Goal: Task Accomplishment & Management: Use online tool/utility

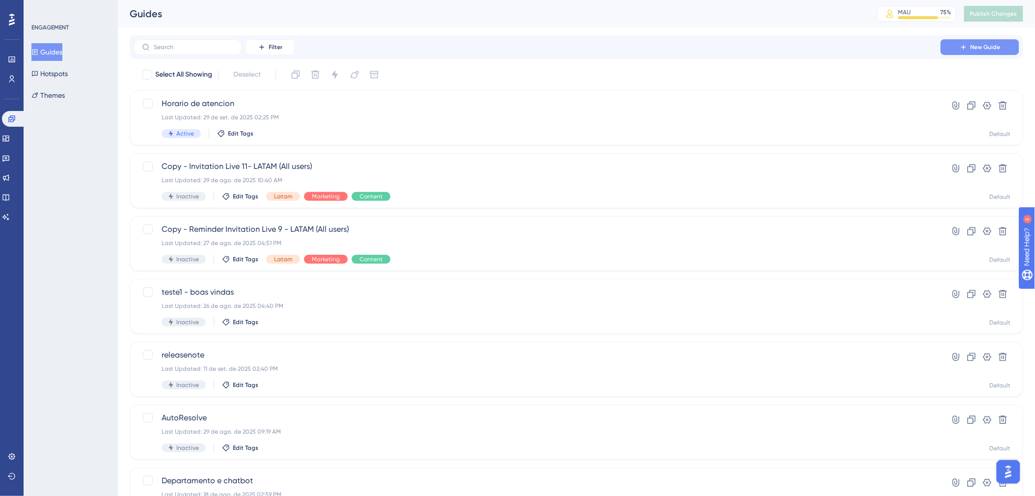
click at [979, 42] on button "New Guide" at bounding box center [979, 47] width 79 height 16
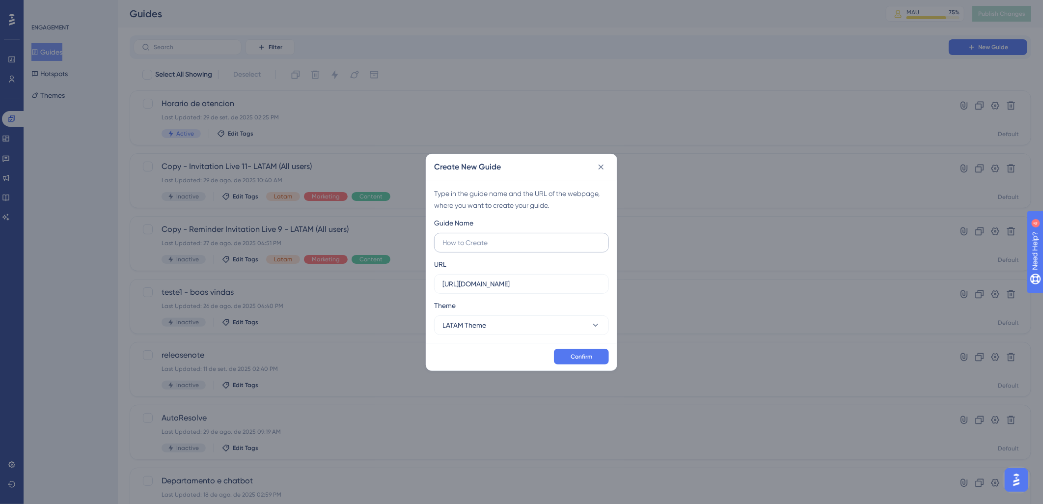
click at [503, 240] on input "text" at bounding box center [521, 242] width 158 height 11
type input "teste"
click at [570, 356] on button "Confirm" at bounding box center [581, 357] width 55 height 16
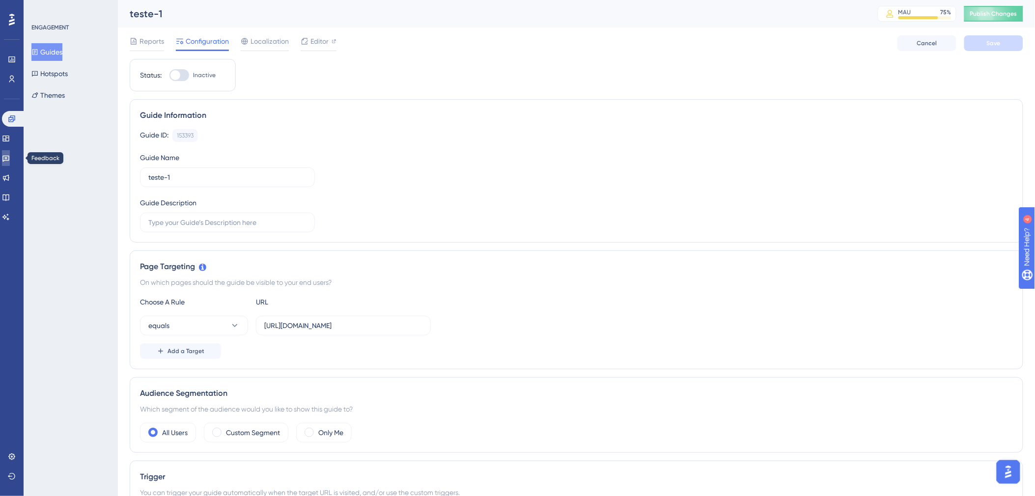
click at [10, 154] on icon at bounding box center [6, 158] width 8 height 8
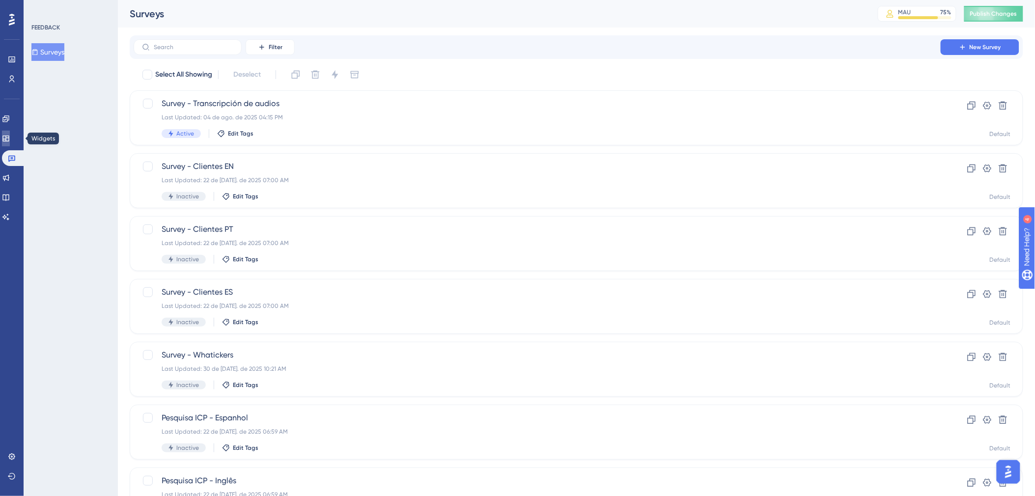
click at [10, 136] on icon at bounding box center [6, 139] width 8 height 8
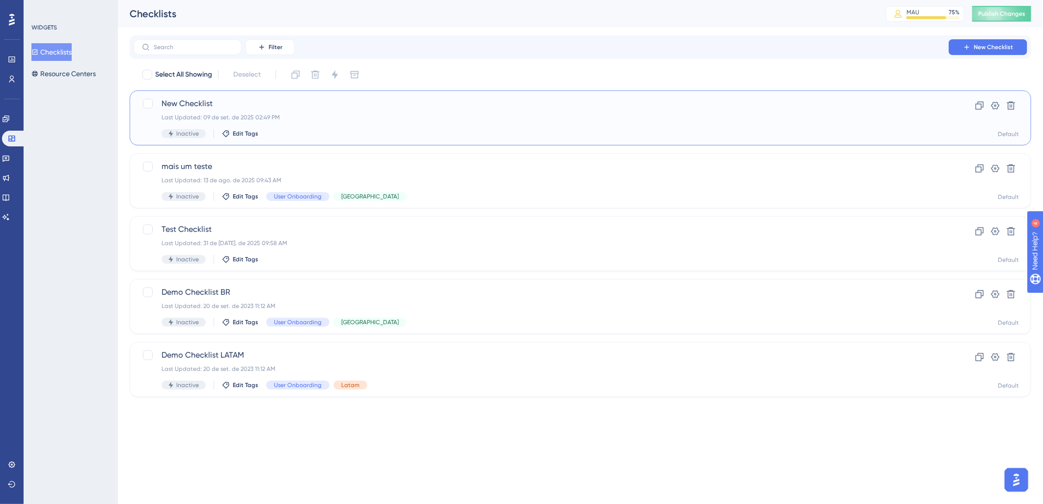
click at [409, 130] on div "Inactive Edit Tags" at bounding box center [541, 133] width 759 height 9
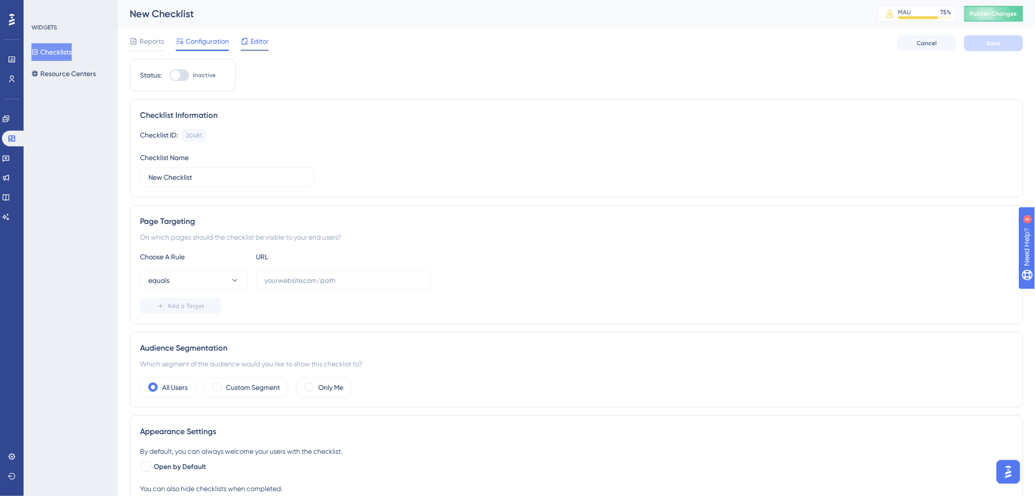
click at [257, 43] on span "Editor" at bounding box center [259, 41] width 18 height 12
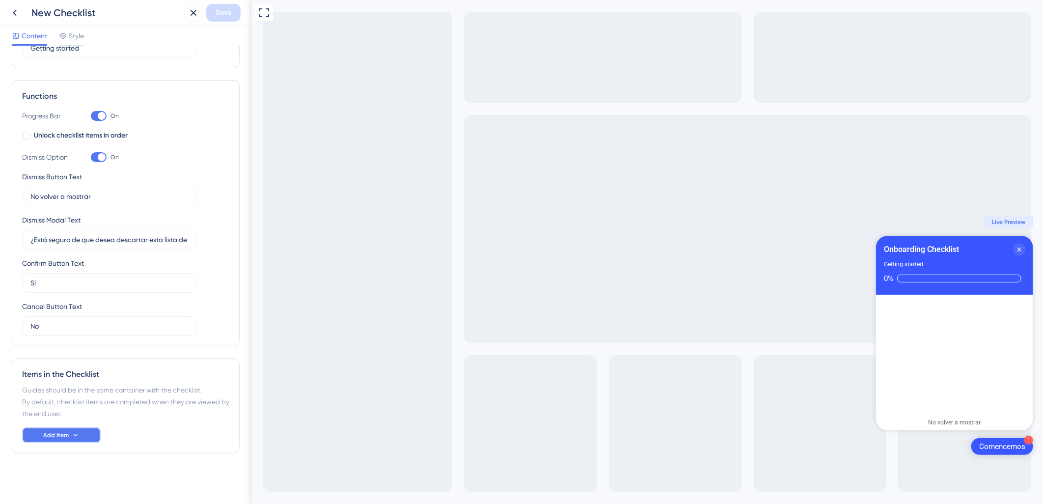
click at [88, 429] on button "Add Item" at bounding box center [61, 435] width 79 height 16
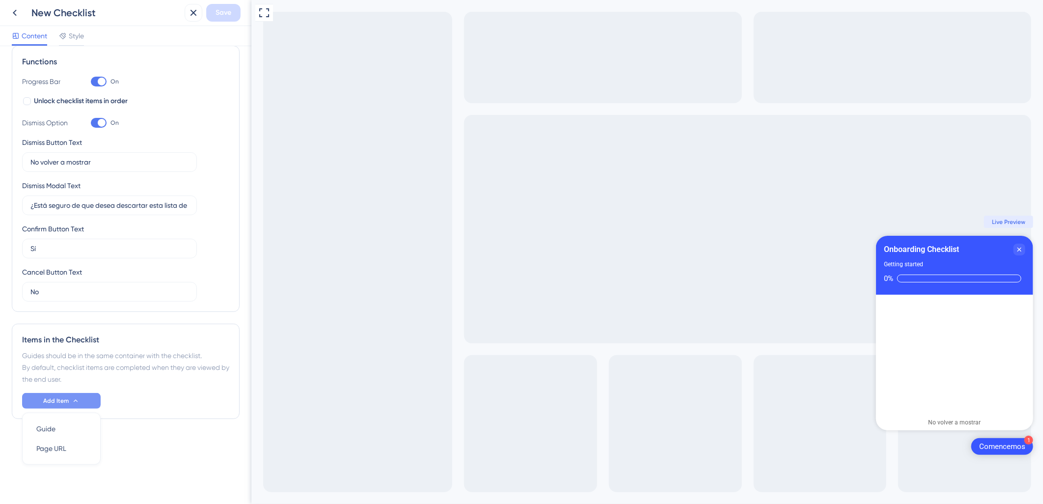
scroll to position [144, 0]
click at [67, 428] on div "Guide Guide" at bounding box center [61, 429] width 50 height 20
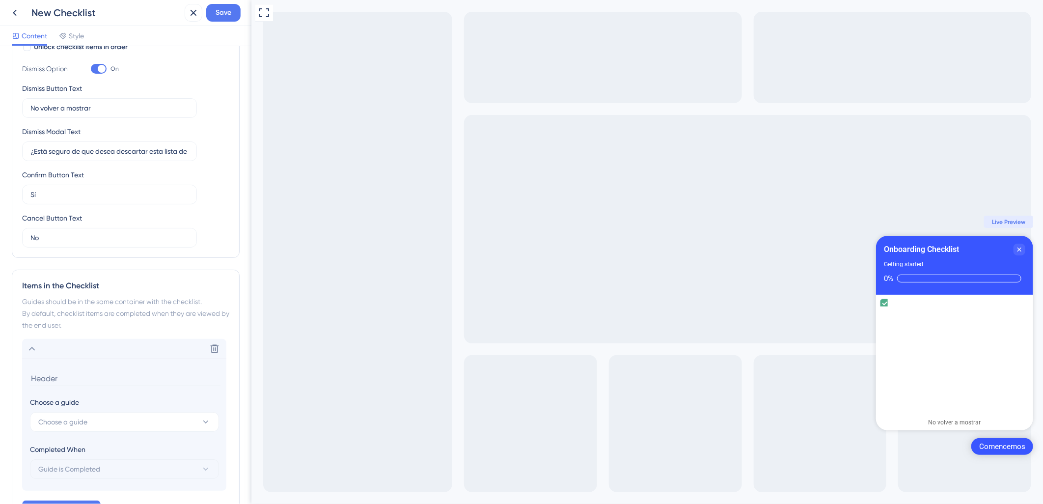
scroll to position [272, 0]
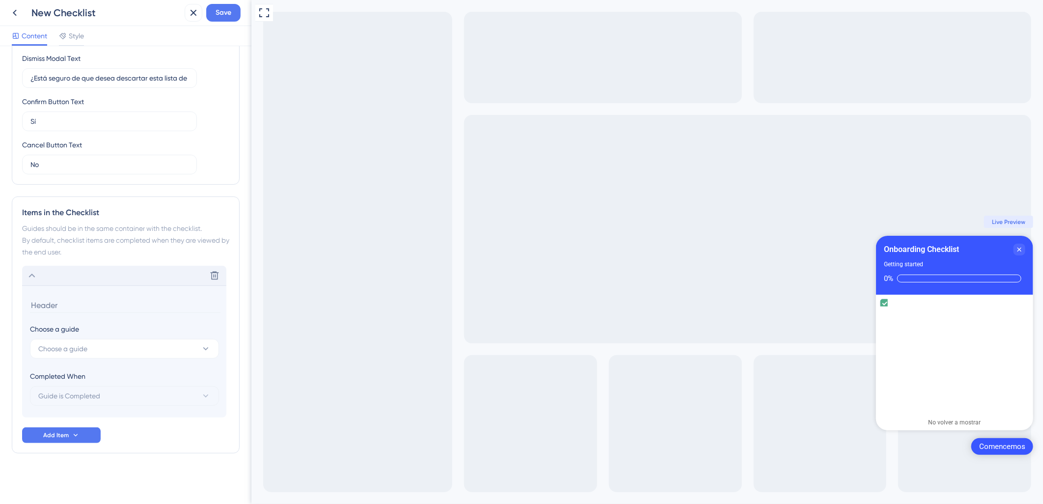
click at [37, 277] on icon at bounding box center [32, 276] width 12 height 12
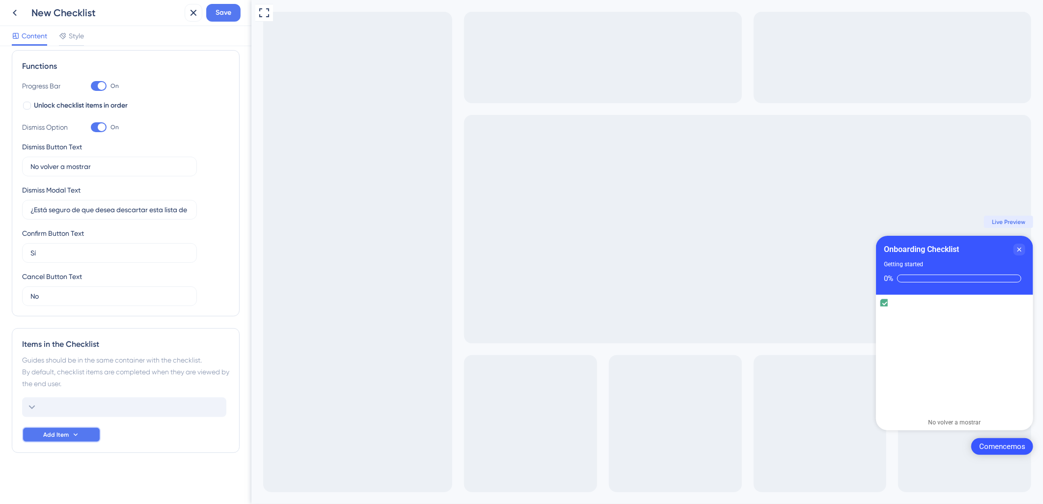
click at [74, 431] on icon at bounding box center [76, 435] width 8 height 8
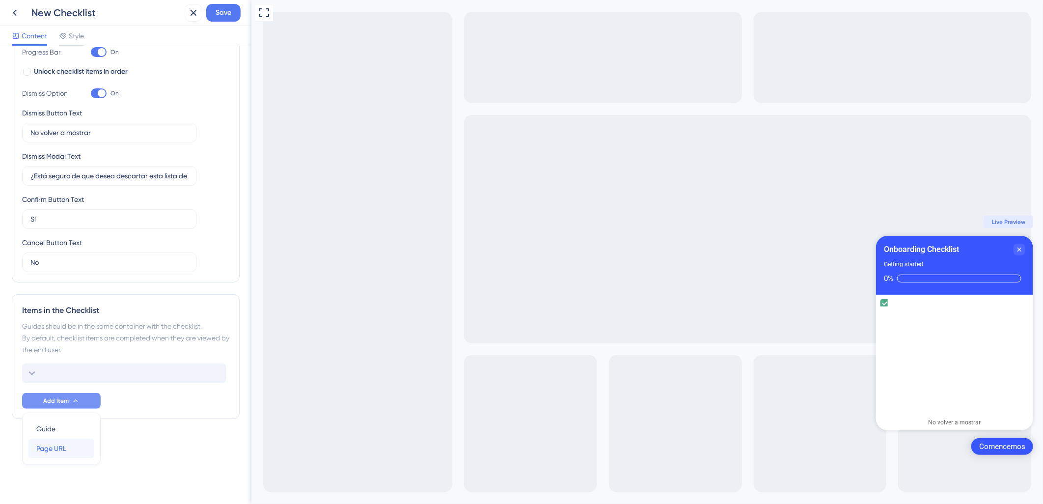
click at [64, 452] on span "Page URL" at bounding box center [51, 448] width 30 height 12
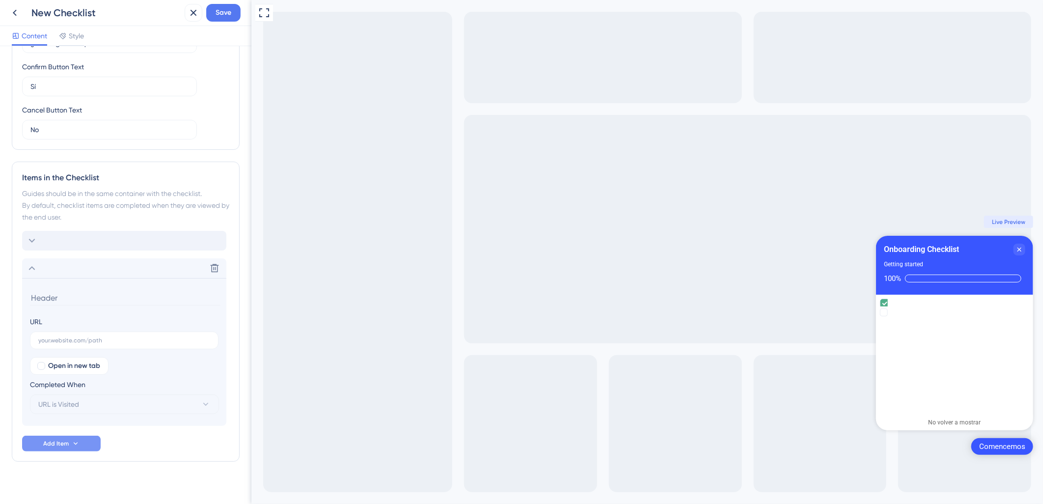
scroll to position [315, 0]
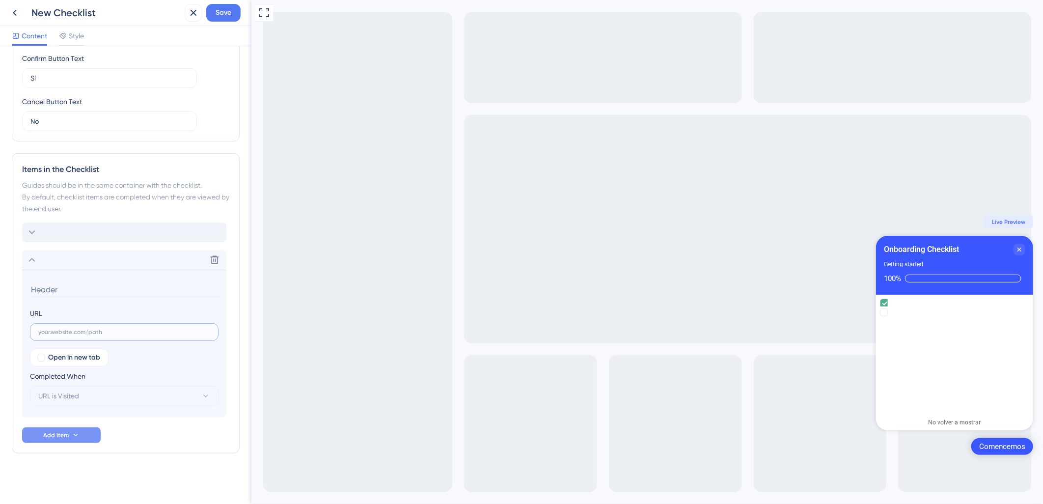
click at [82, 328] on input "text" at bounding box center [124, 331] width 172 height 7
drag, startPoint x: 101, startPoint y: 336, endPoint x: 73, endPoint y: 332, distance: 28.2
click at [73, 332] on input "text" at bounding box center [124, 331] width 172 height 7
paste input "[URL][DOMAIN_NAME]"
type input "[URL][DOMAIN_NAME]"
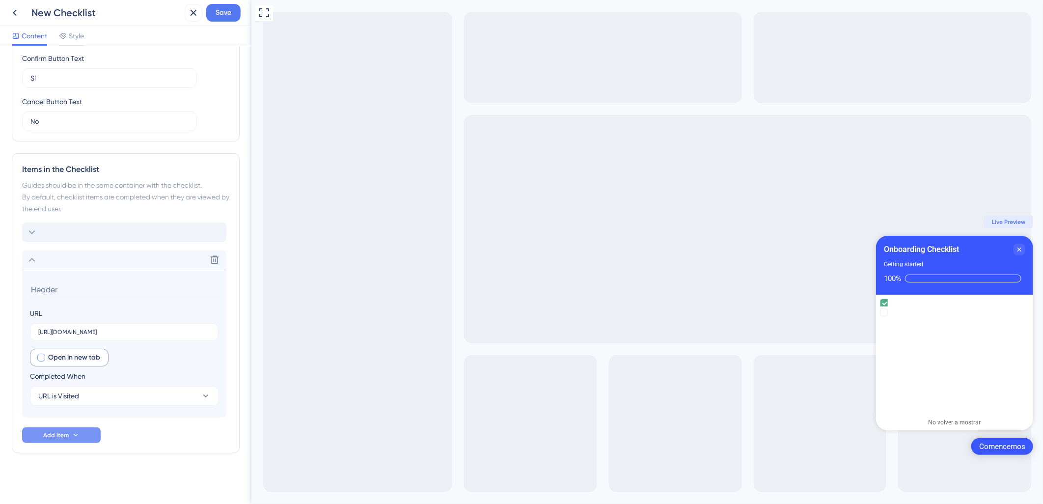
click at [65, 360] on span "Open in new tab" at bounding box center [74, 358] width 52 height 12
checkbox input "true"
click at [89, 394] on button "URL is Visited" at bounding box center [124, 396] width 189 height 20
click at [106, 444] on div "Goal is Reached Goal is Reached" at bounding box center [124, 445] width 161 height 20
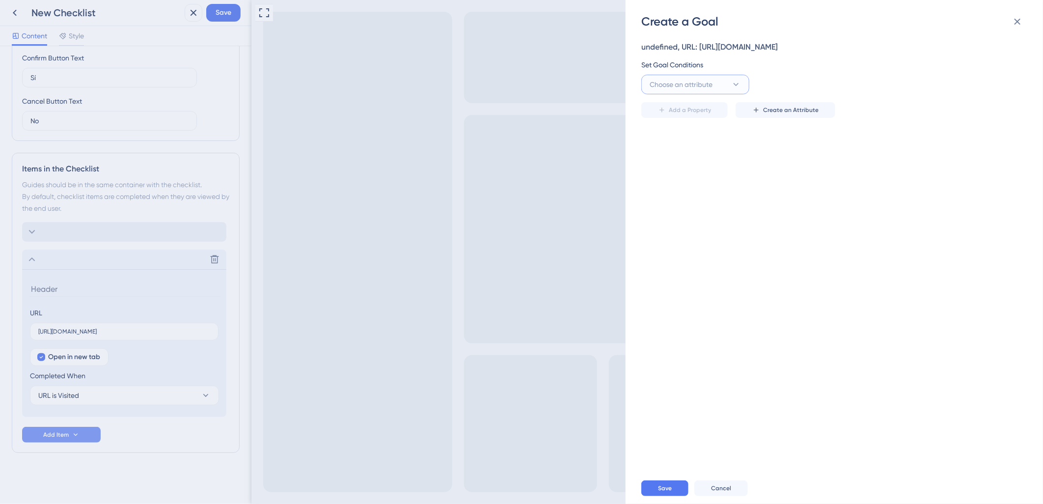
click at [704, 89] on span "Choose an attribute" at bounding box center [681, 85] width 63 height 12
click at [691, 241] on div "Checklist Checklist" at bounding box center [695, 243] width 80 height 20
click at [820, 85] on button "is completed" at bounding box center [805, 85] width 108 height 20
click at [896, 82] on span "Select an option" at bounding box center [895, 85] width 51 height 12
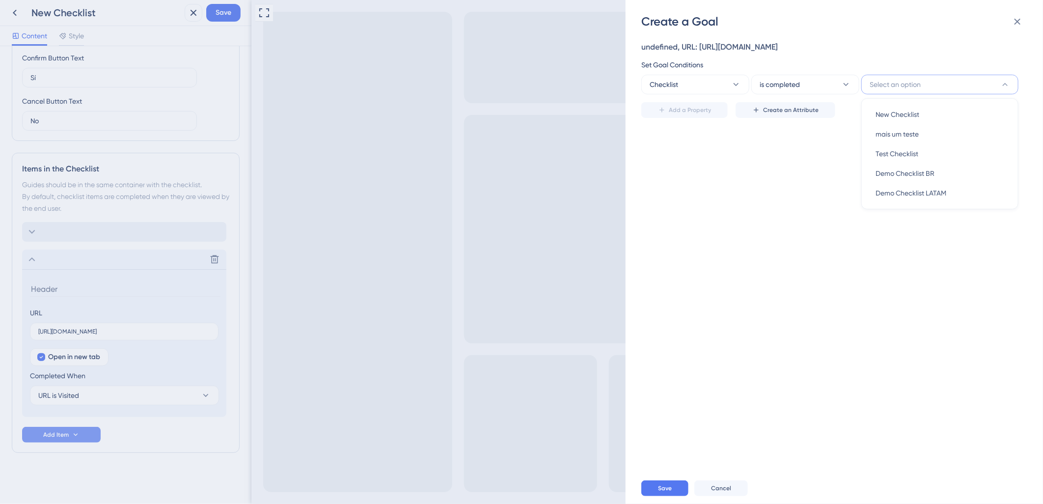
click at [798, 211] on div "undefined, URL: [URL][DOMAIN_NAME] Set Goal Conditions Checklist is completed S…" at bounding box center [839, 250] width 396 height 443
click at [723, 493] on button "Cancel" at bounding box center [721, 488] width 54 height 16
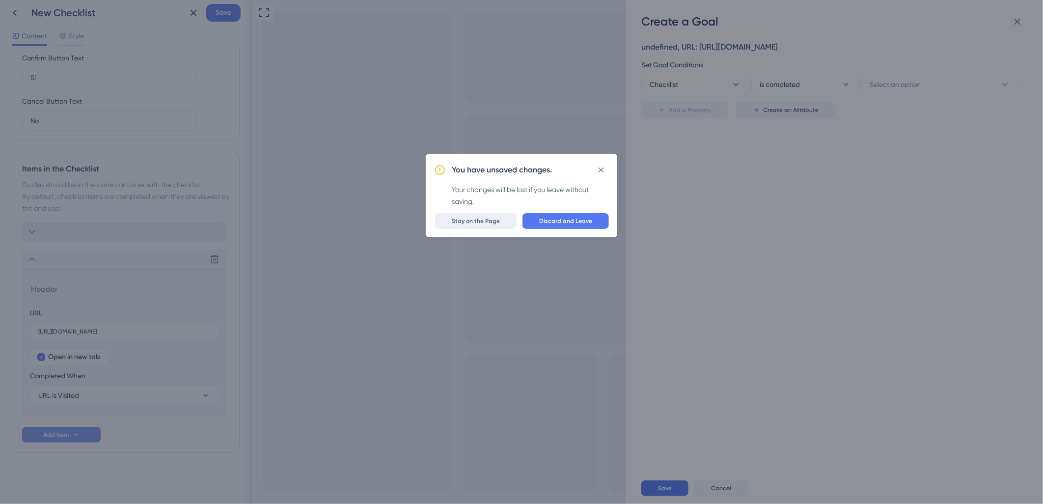
click at [479, 218] on span "Stay on the Page" at bounding box center [476, 221] width 48 height 8
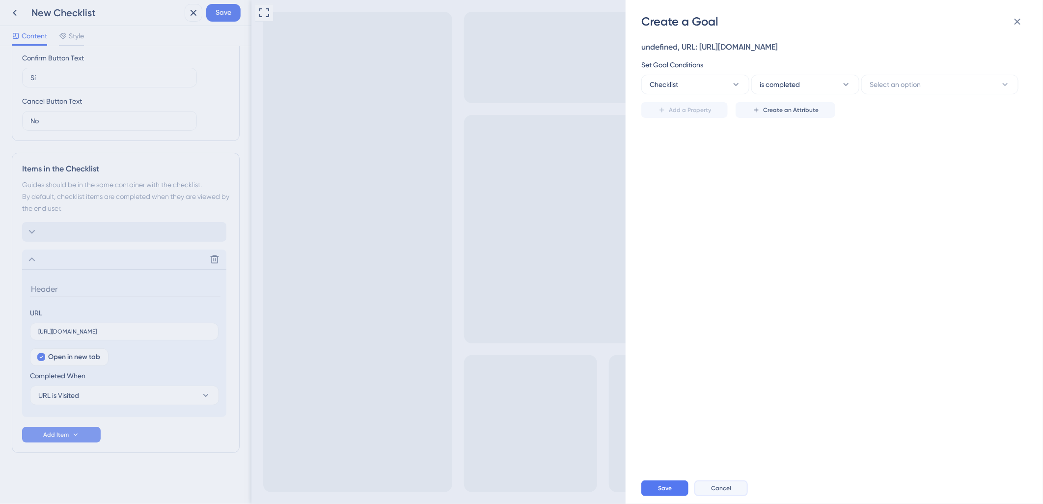
click at [725, 490] on span "Cancel" at bounding box center [721, 488] width 20 height 8
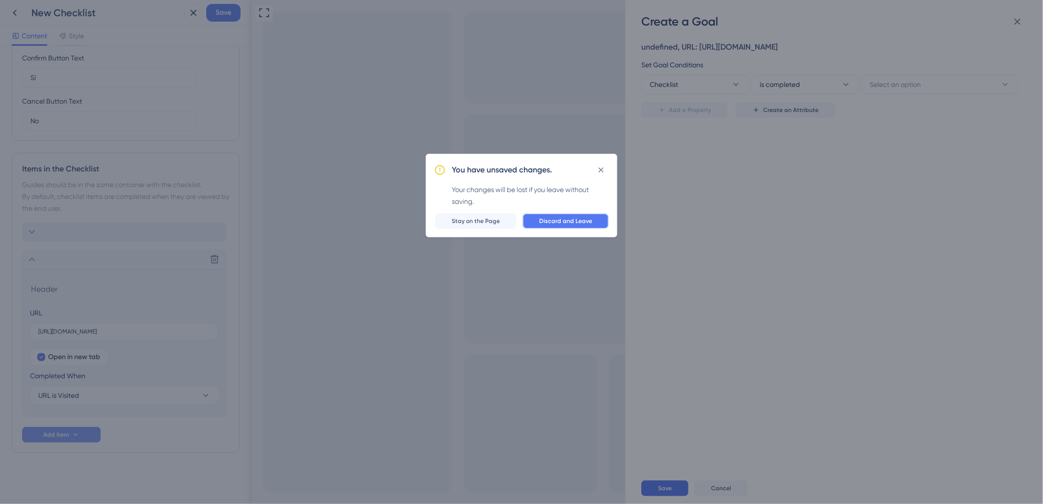
click at [570, 223] on span "Discard and Leave" at bounding box center [565, 221] width 53 height 8
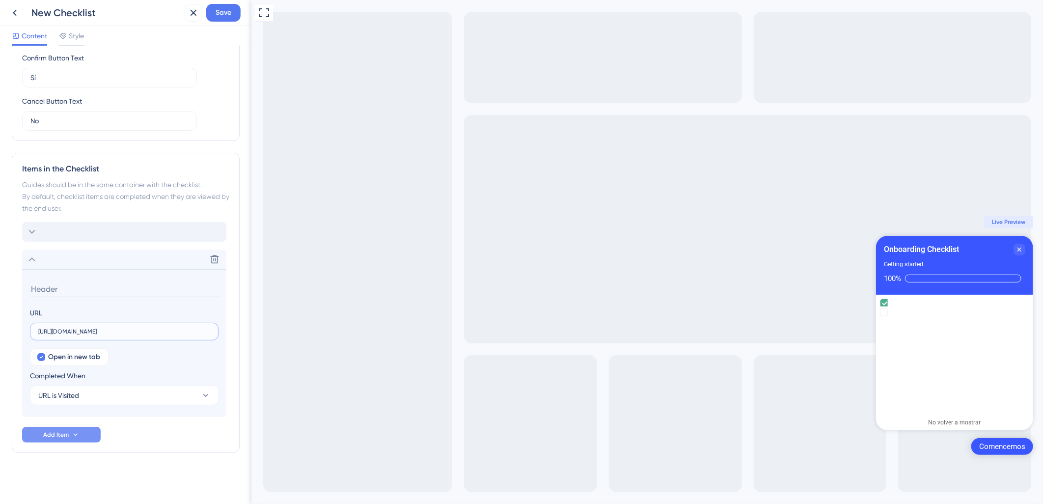
click at [95, 327] on label "[URL][DOMAIN_NAME]" at bounding box center [124, 332] width 189 height 18
click at [95, 328] on input "[URL][DOMAIN_NAME]" at bounding box center [124, 331] width 172 height 7
click at [50, 288] on input at bounding box center [125, 288] width 191 height 15
type input "Conecta la API"
click at [151, 430] on div "Delete Conecta la API URL [URL][DOMAIN_NAME] Open in new tab Completed When URL…" at bounding box center [125, 332] width 207 height 220
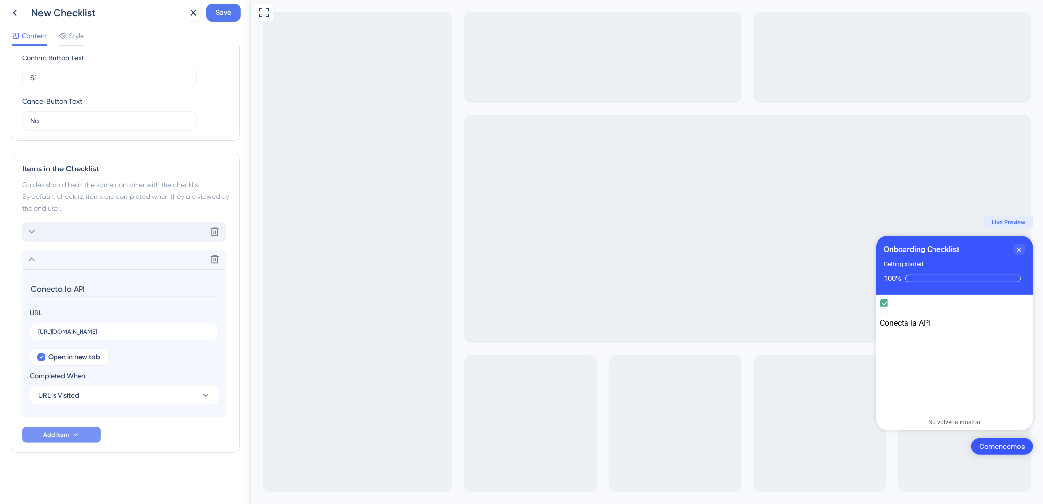
click at [32, 232] on icon at bounding box center [32, 232] width 12 height 12
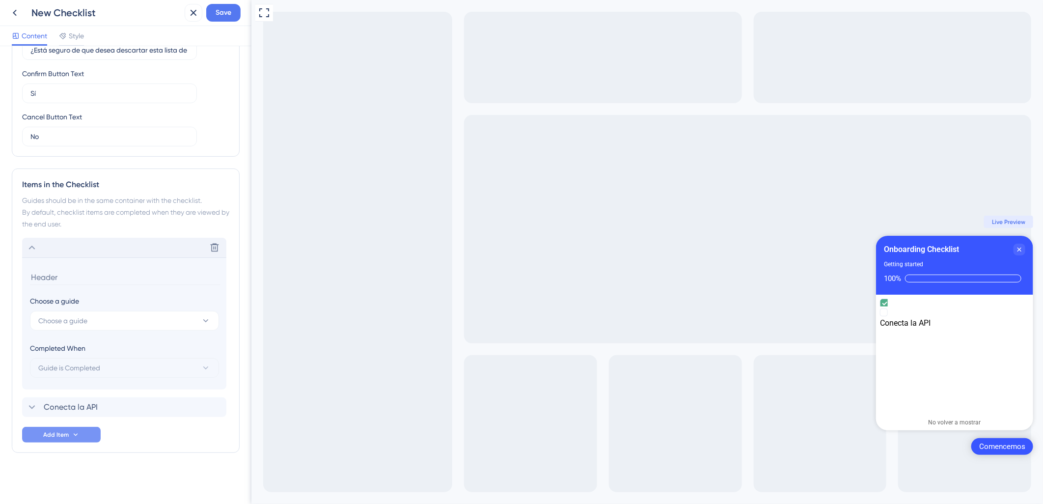
scroll to position [300, 0]
drag, startPoint x: 66, startPoint y: 246, endPoint x: 12, endPoint y: 375, distance: 139.8
click at [12, 375] on div "Items in the Checklist Guides should be in the same container with the checklis…" at bounding box center [126, 310] width 228 height 284
click at [214, 251] on icon at bounding box center [215, 248] width 8 height 8
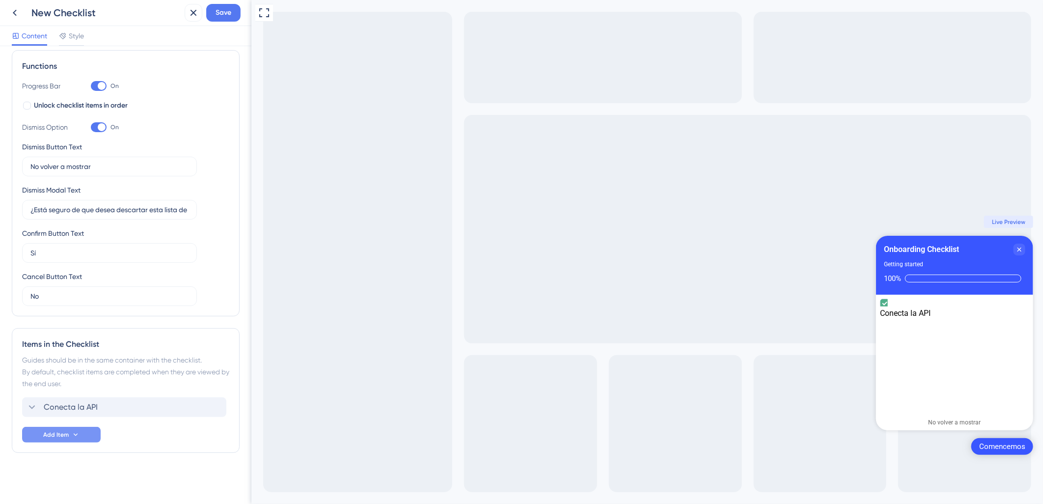
click at [77, 437] on icon at bounding box center [76, 435] width 8 height 8
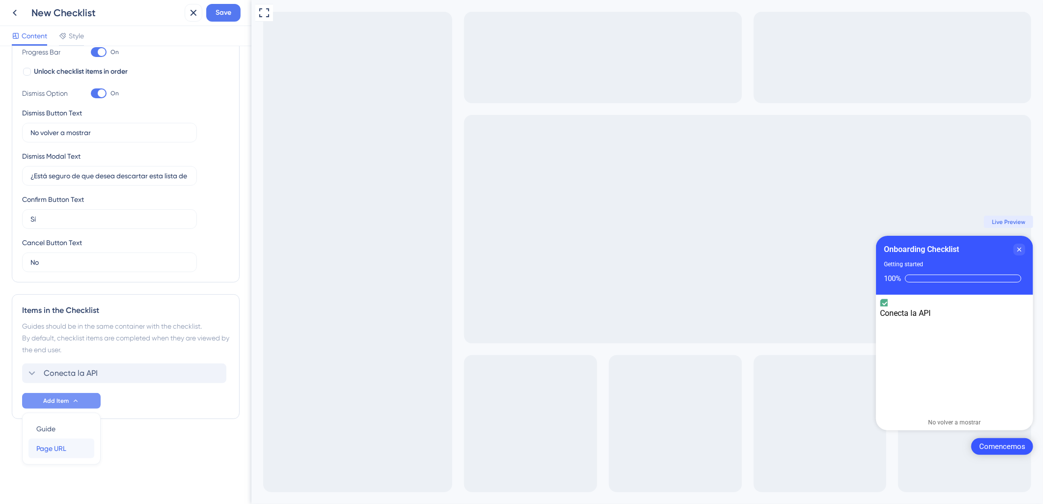
click at [74, 453] on div "Page URL Page URL" at bounding box center [61, 448] width 50 height 20
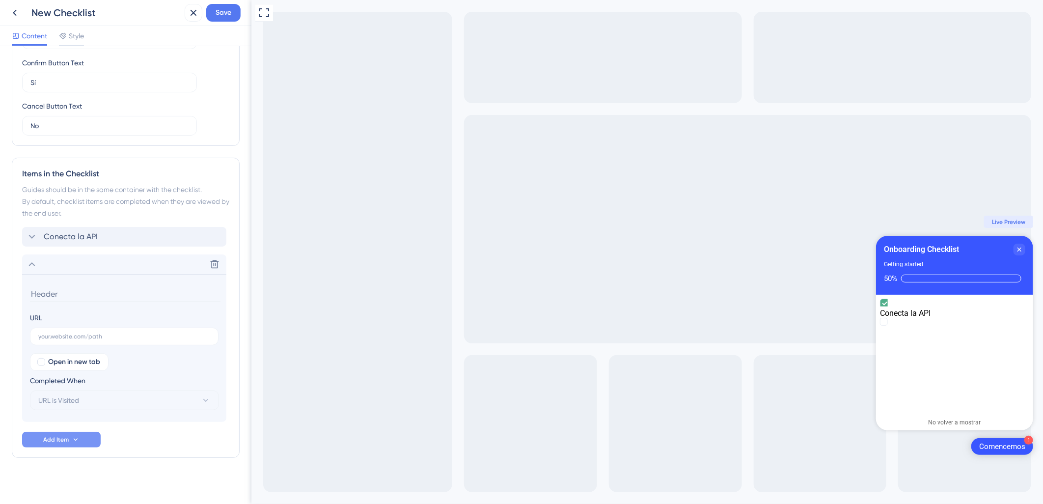
scroll to position [316, 0]
click at [99, 334] on input "text" at bounding box center [124, 331] width 172 height 7
type input "Etiquetas"
click at [76, 437] on icon at bounding box center [76, 435] width 8 height 8
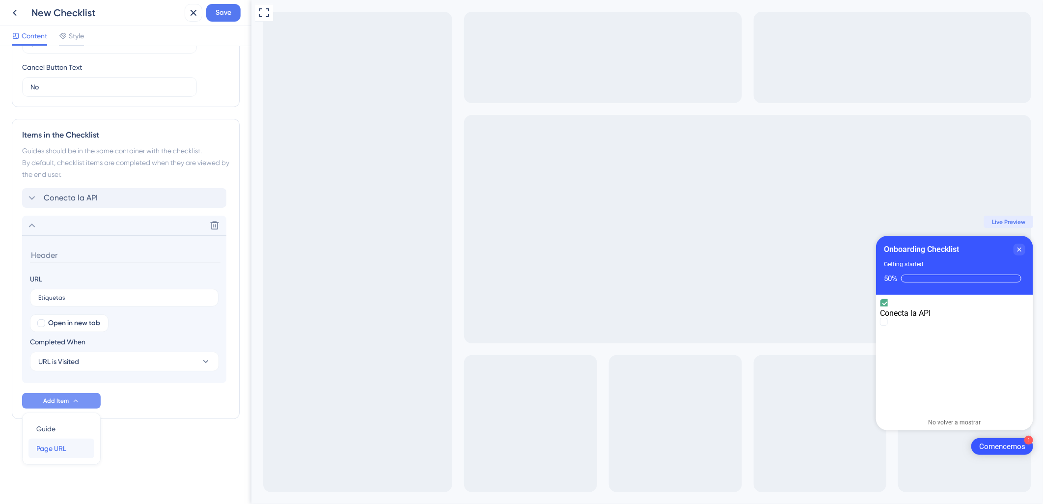
click at [75, 445] on div "Page URL Page URL" at bounding box center [61, 448] width 50 height 20
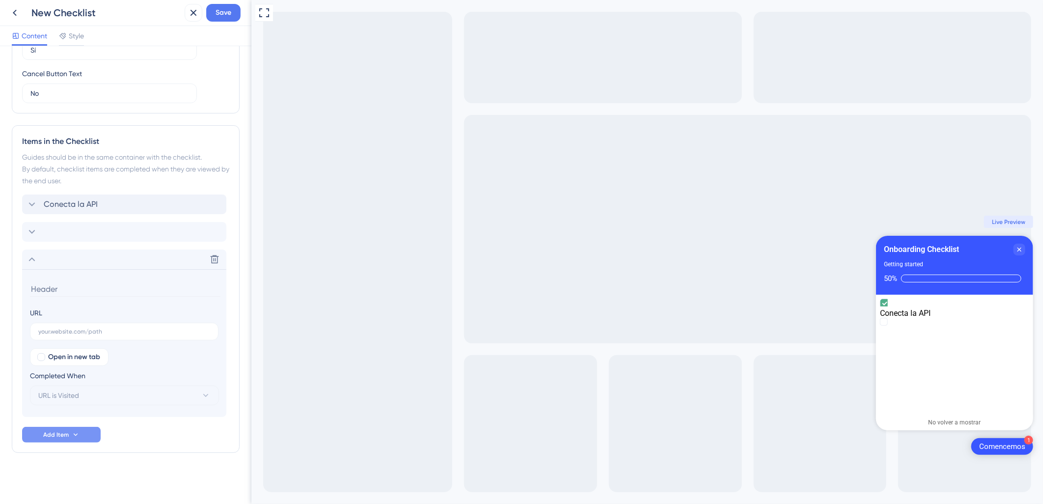
scroll to position [343, 0]
click at [55, 236] on div "Delete" at bounding box center [124, 232] width 204 height 20
click at [63, 260] on input at bounding box center [125, 261] width 191 height 15
click at [60, 267] on input at bounding box center [125, 261] width 191 height 15
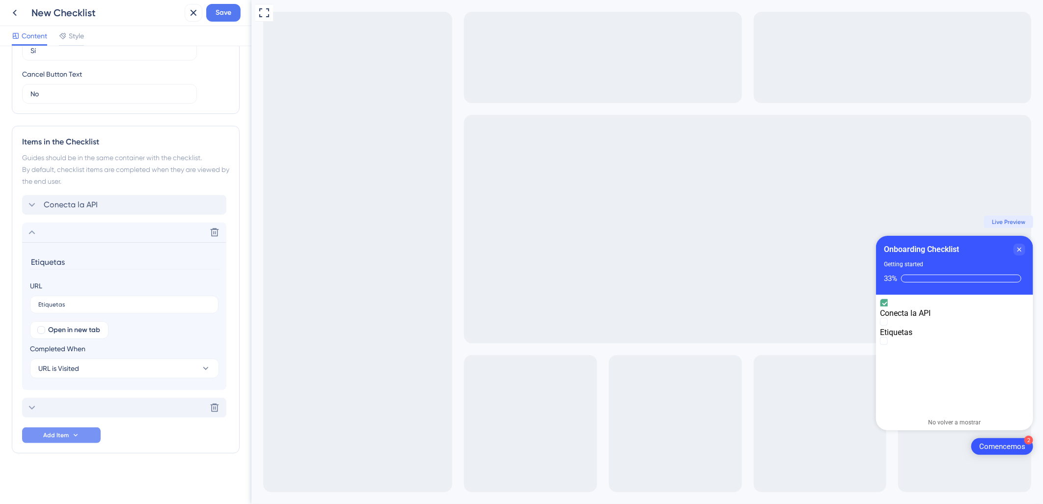
type input "Etiquetas"
click at [71, 405] on div "Delete" at bounding box center [124, 408] width 204 height 20
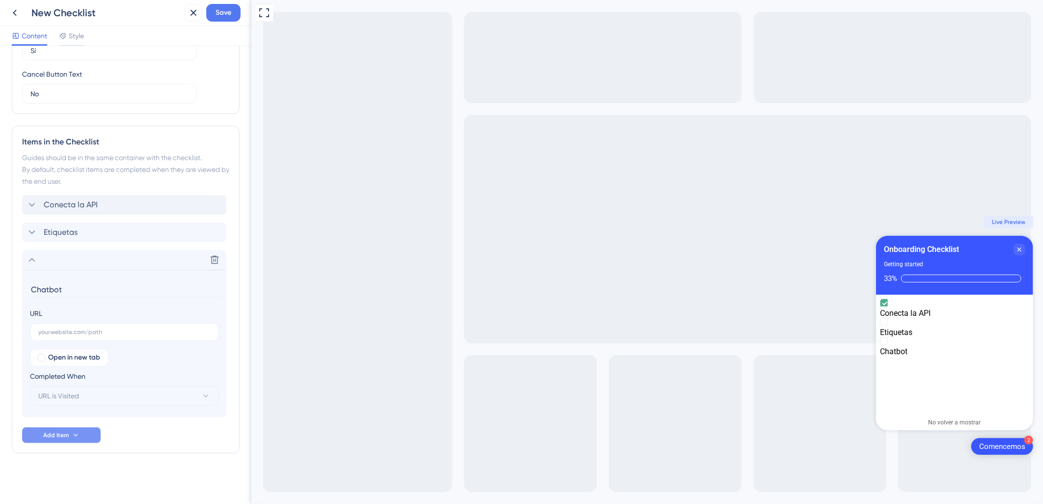
type input "Chatbot"
click at [157, 462] on div "Checklist Header Title Onboarding Checklist Subtitle Getting started Functions …" at bounding box center [126, 103] width 228 height 777
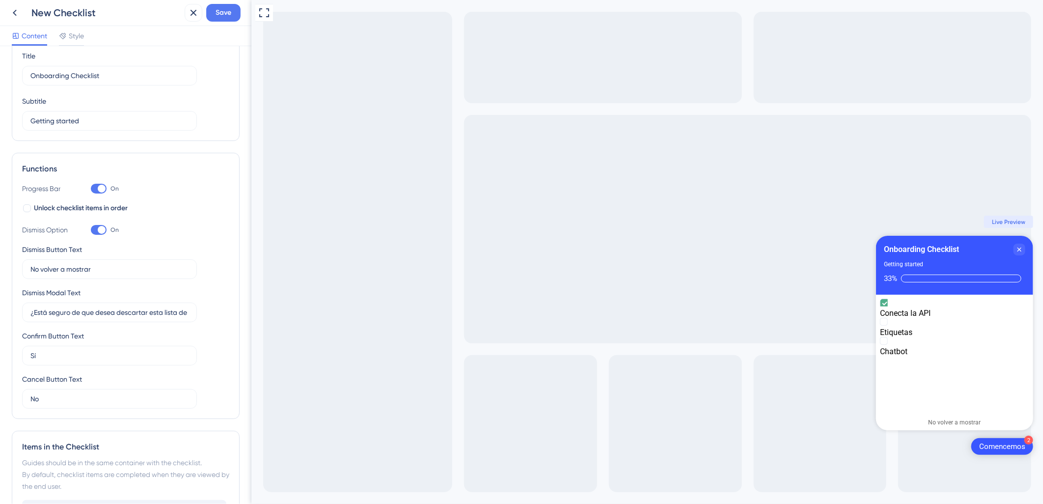
scroll to position [0, 0]
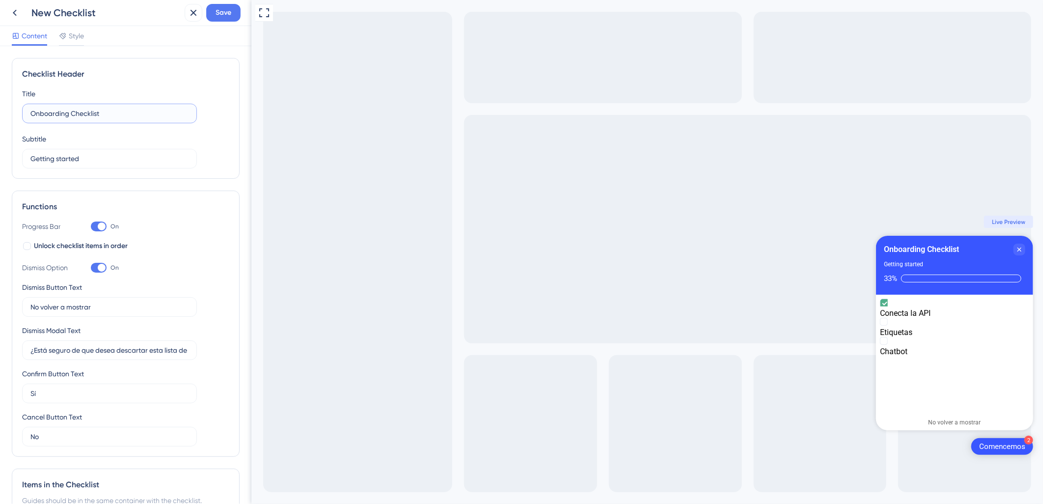
drag, startPoint x: 70, startPoint y: 111, endPoint x: -6, endPoint y: 111, distance: 76.1
click at [0, 0] on html "New Checklist Save Content Style Checklist Header Title Onboarding Checklist Su…" at bounding box center [521, 0] width 1043 height 0
type input "Checklist"
click at [69, 164] on input "Getting started" at bounding box center [109, 158] width 158 height 11
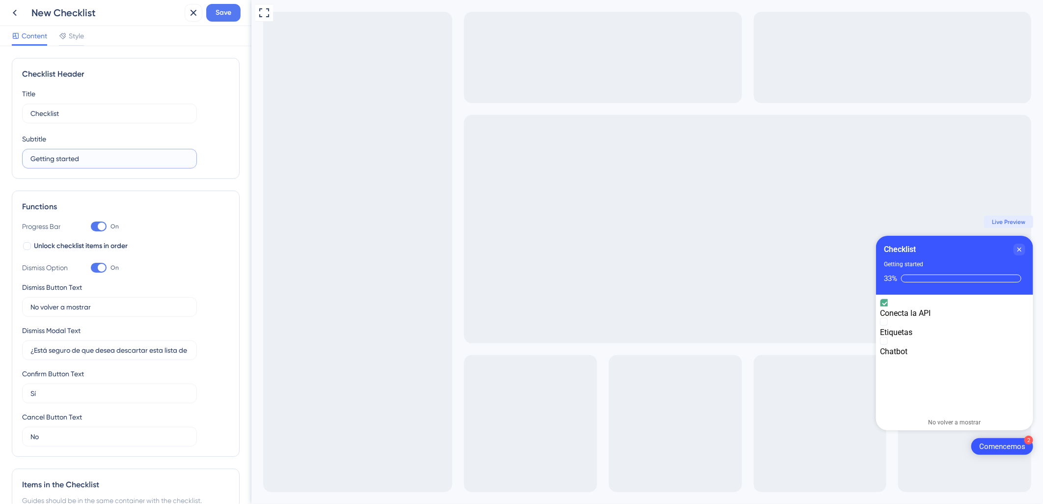
click at [69, 164] on input "Getting started" at bounding box center [109, 158] width 158 height 11
type input "Vamos empezar"
click at [221, 138] on div "Title Checklist Subtitle Vamos empezar" at bounding box center [125, 128] width 207 height 81
